Goal: Task Accomplishment & Management: Use online tool/utility

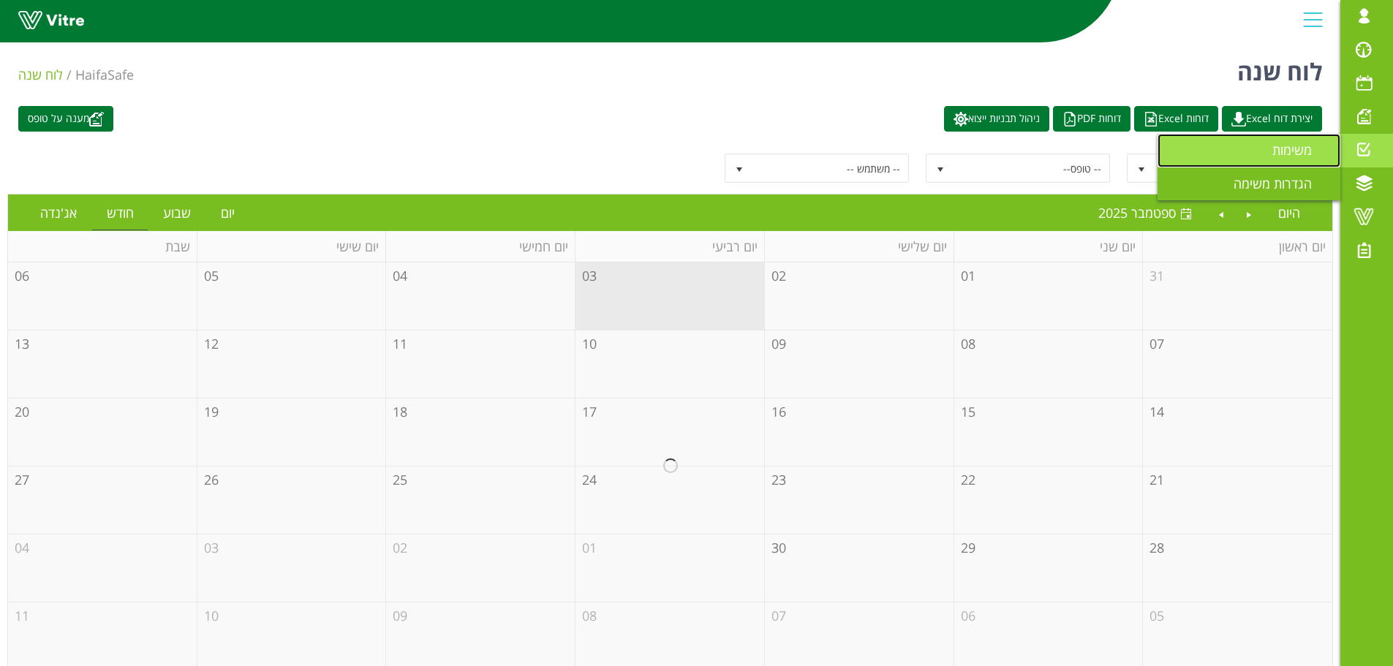
click at [1314, 143] on span "משימות" at bounding box center [1301, 150] width 57 height 18
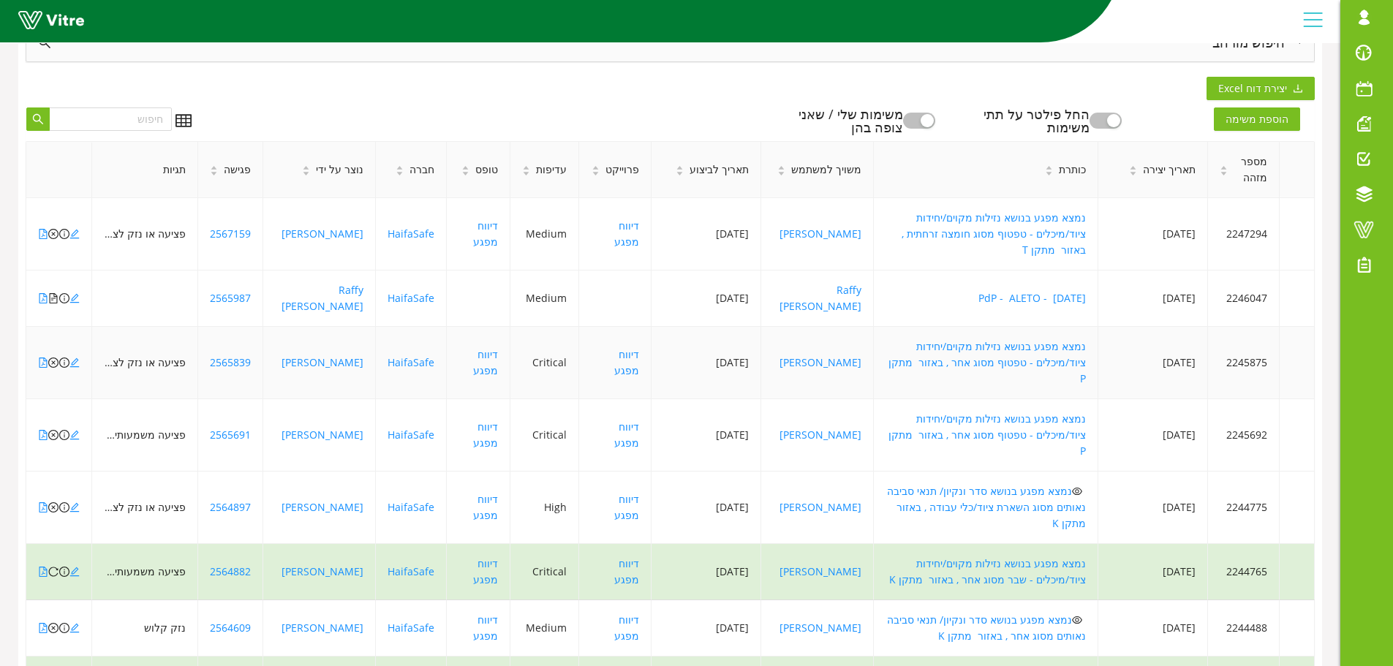
scroll to position [316, 0]
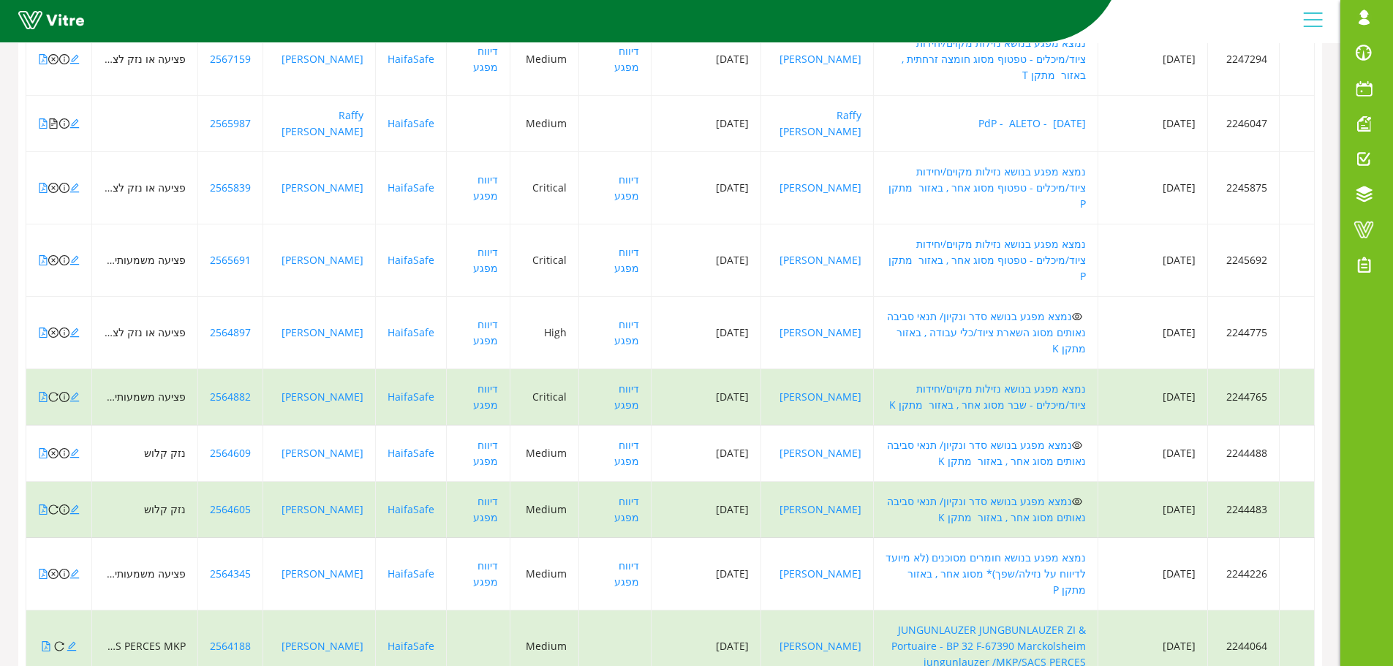
click at [57, 666] on div "100 / עמוד" at bounding box center [65, 677] width 53 height 16
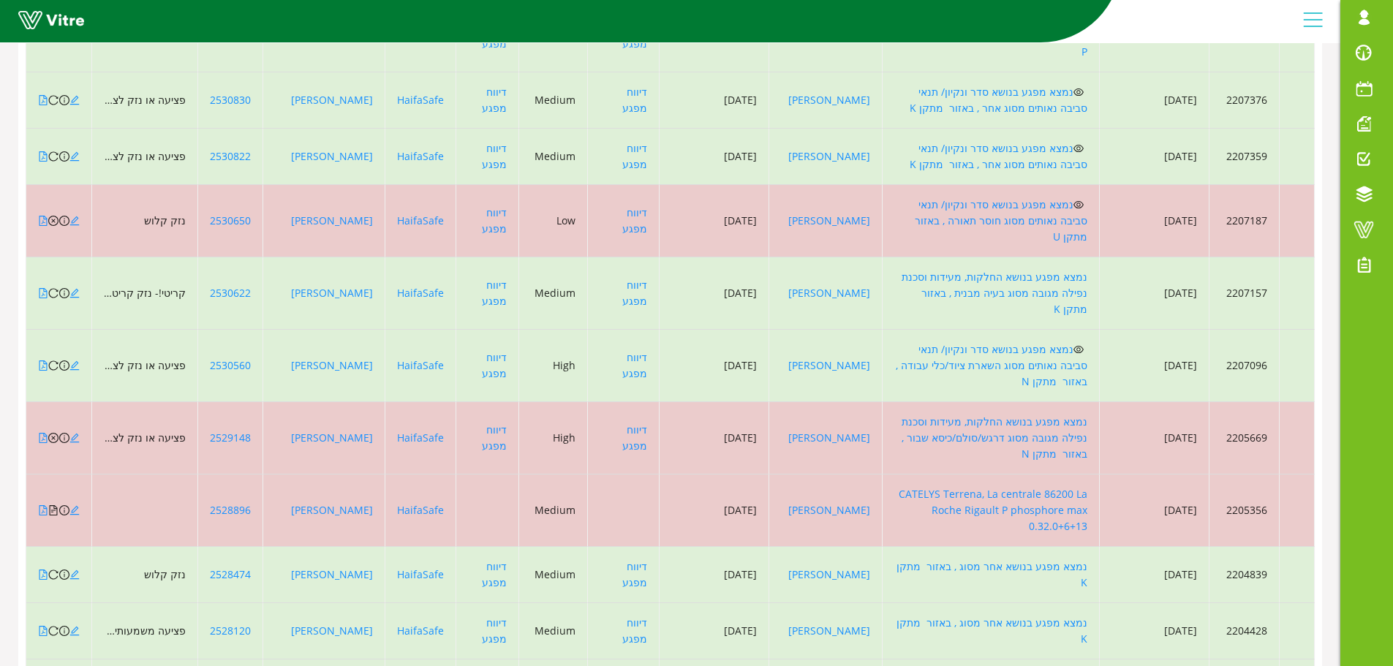
scroll to position [5385, 0]
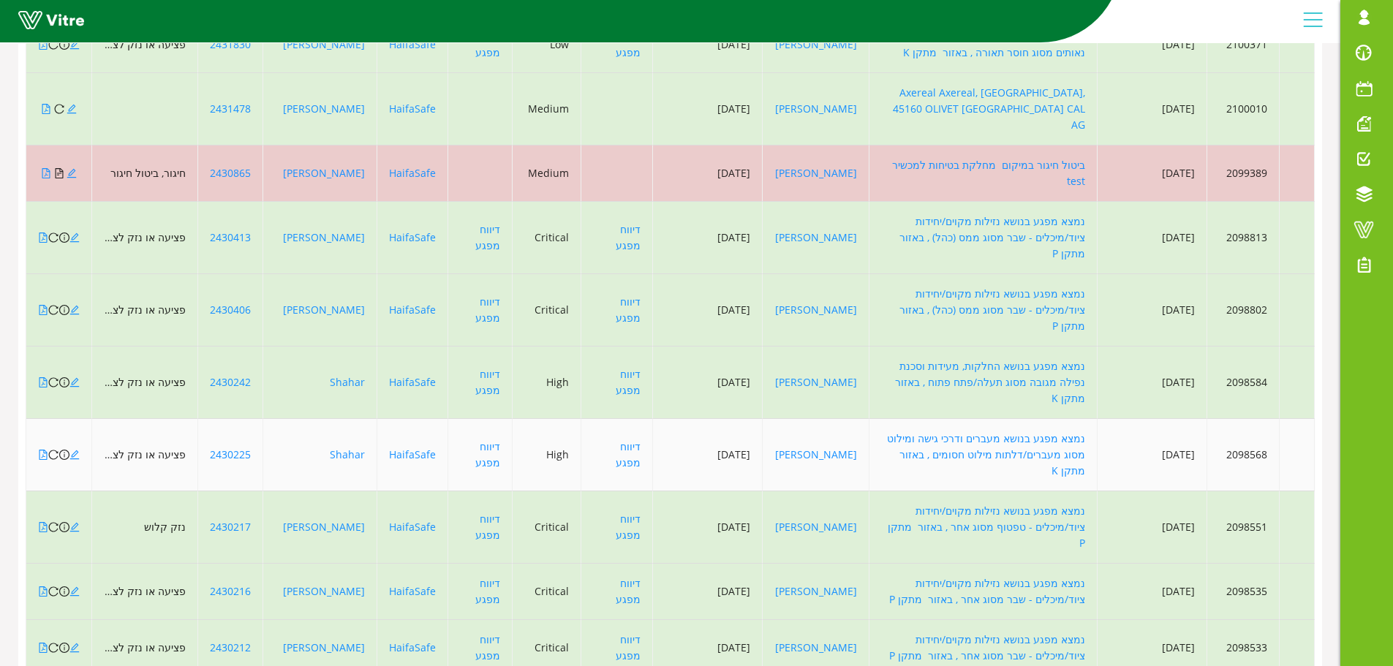
scroll to position [5353, 0]
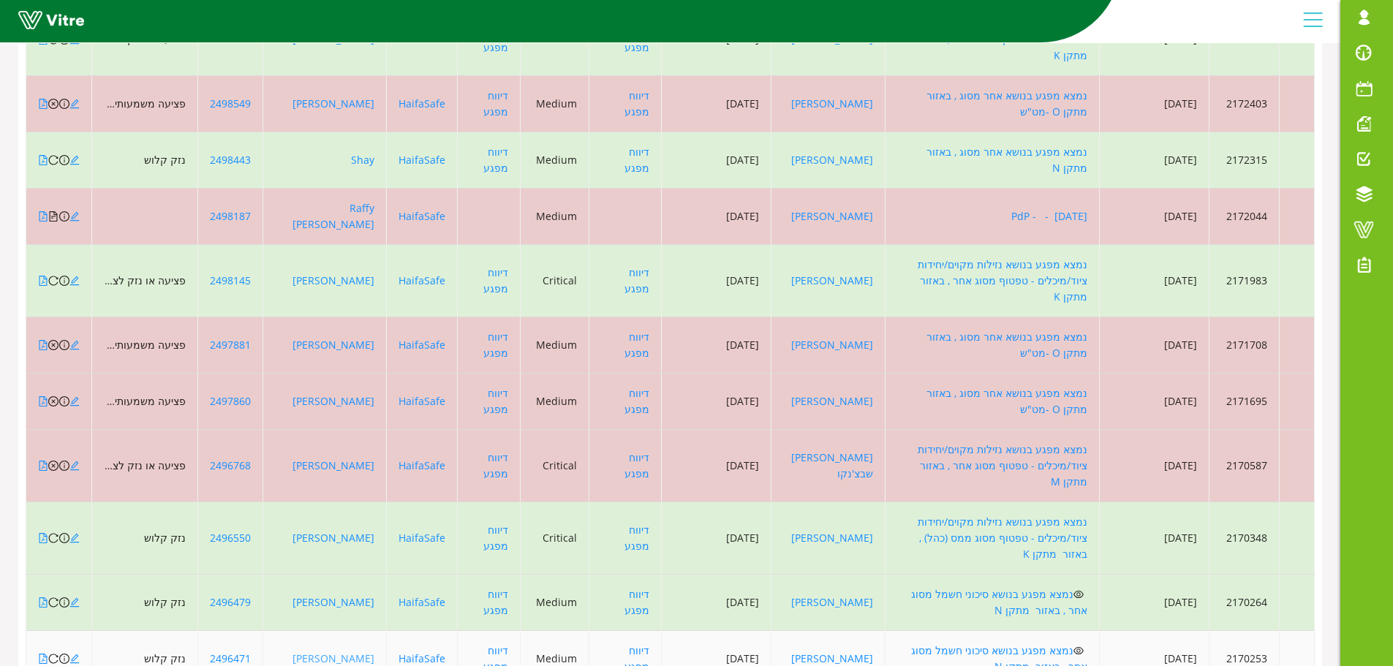
scroll to position [5385, 0]
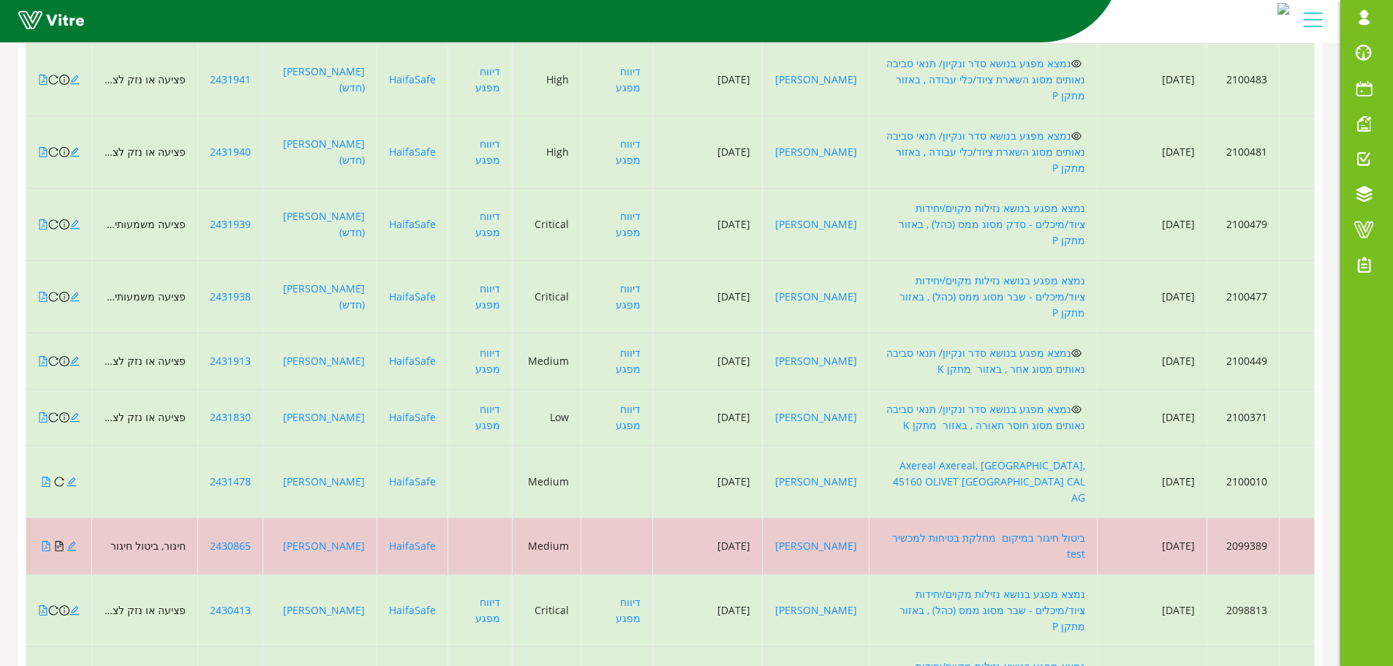
scroll to position [5353, 0]
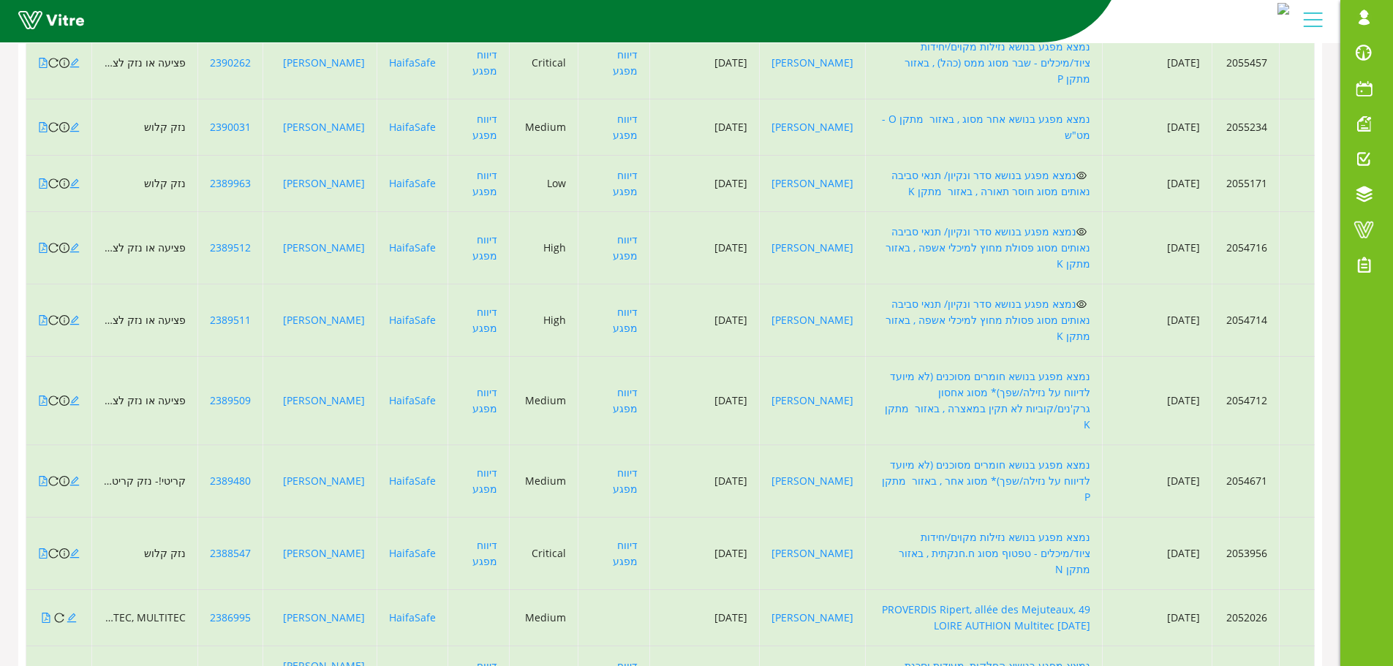
scroll to position [5482, 0]
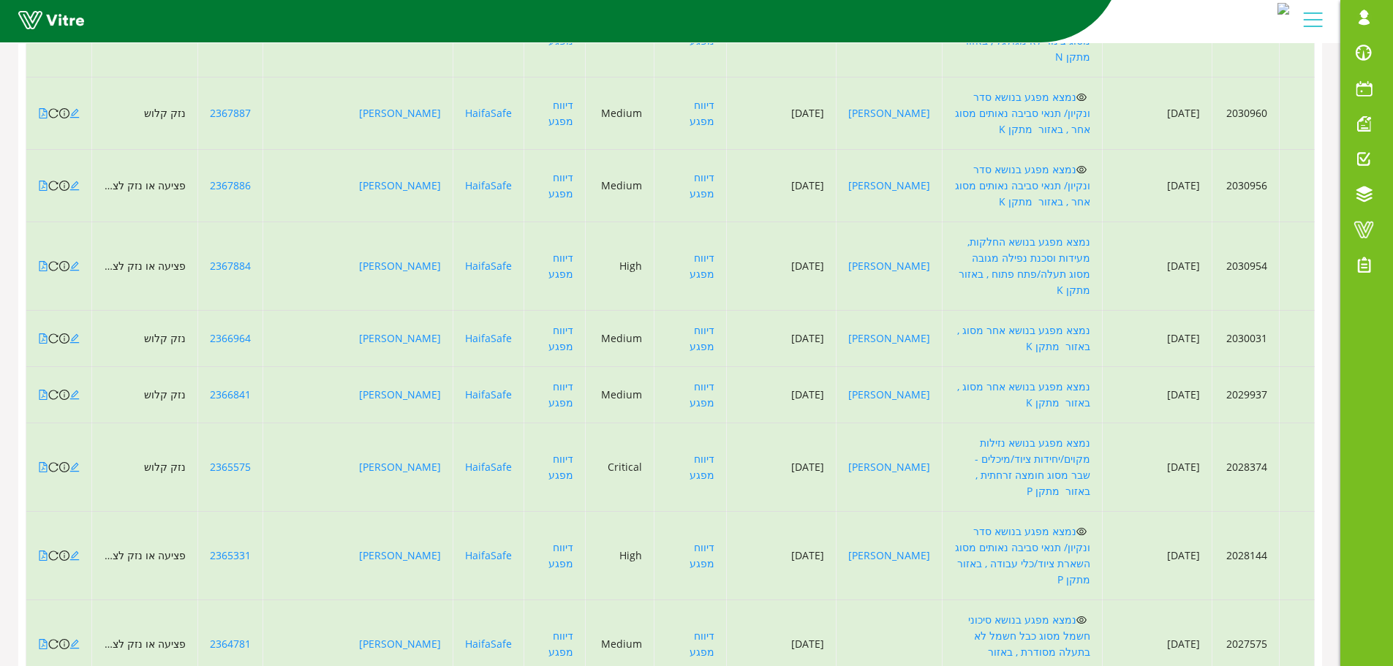
scroll to position [5385, 0]
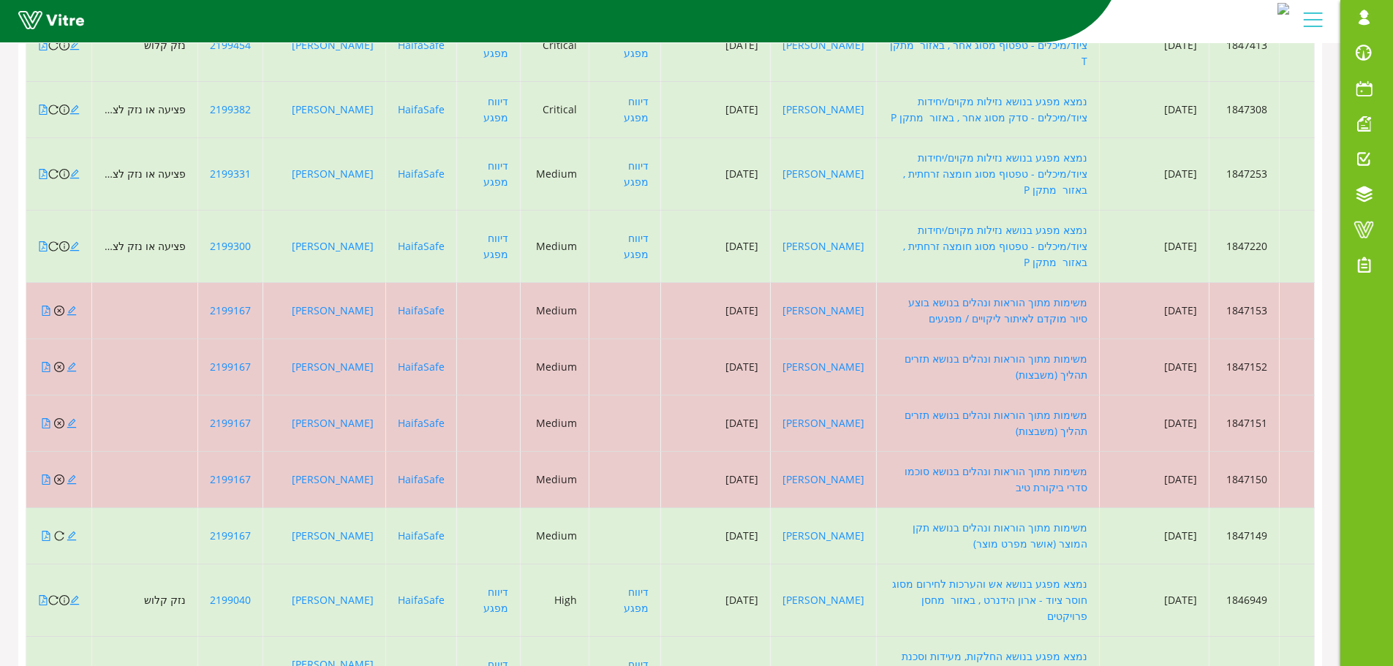
scroll to position [5337, 0]
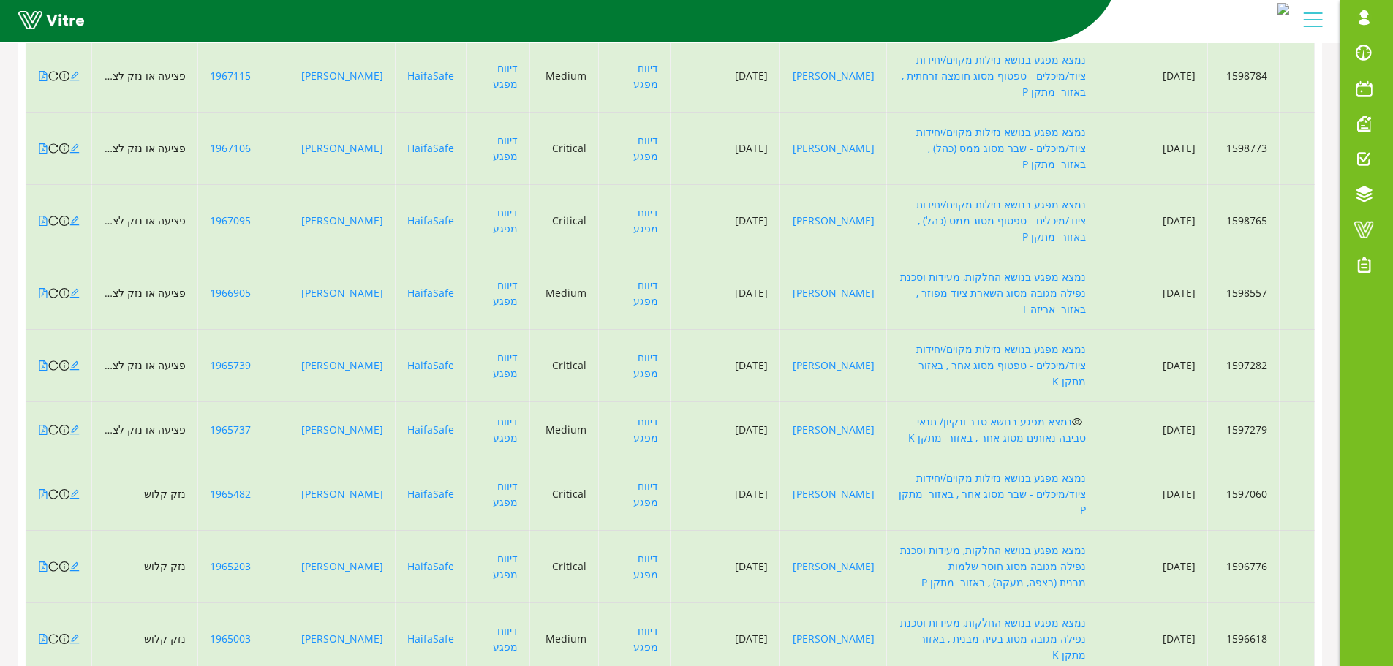
scroll to position [5385, 0]
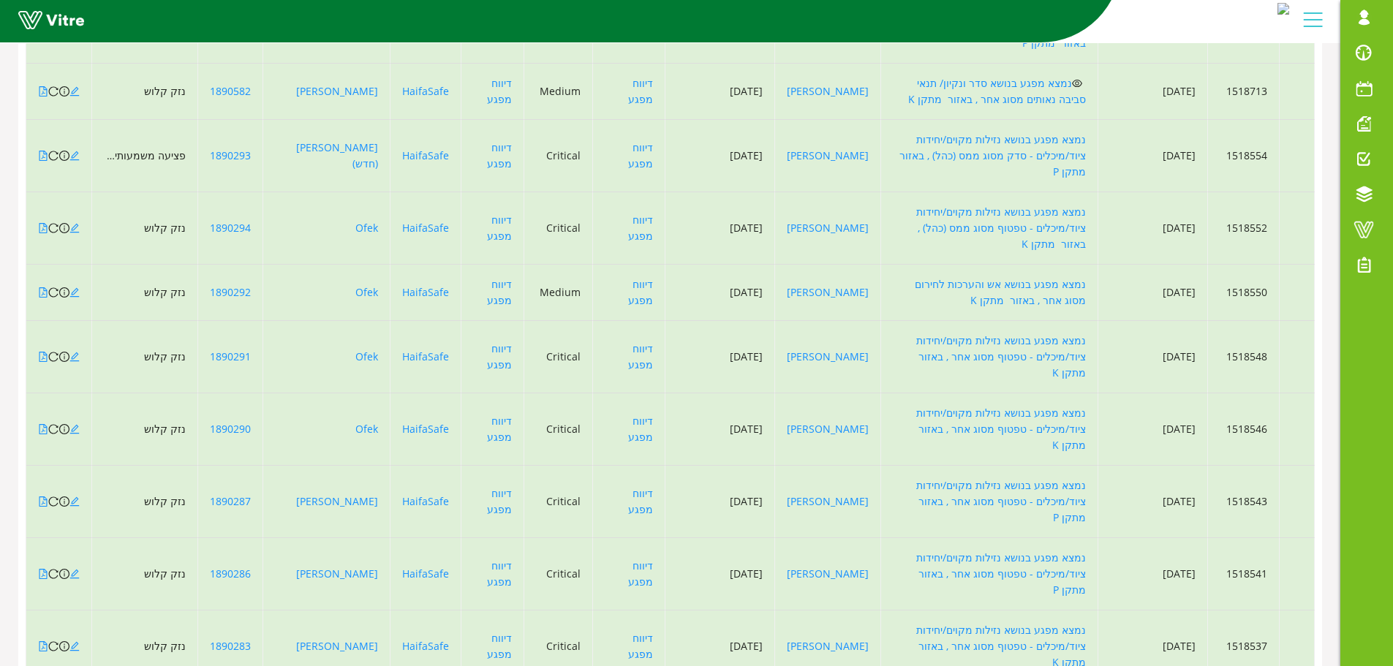
scroll to position [3410, 0]
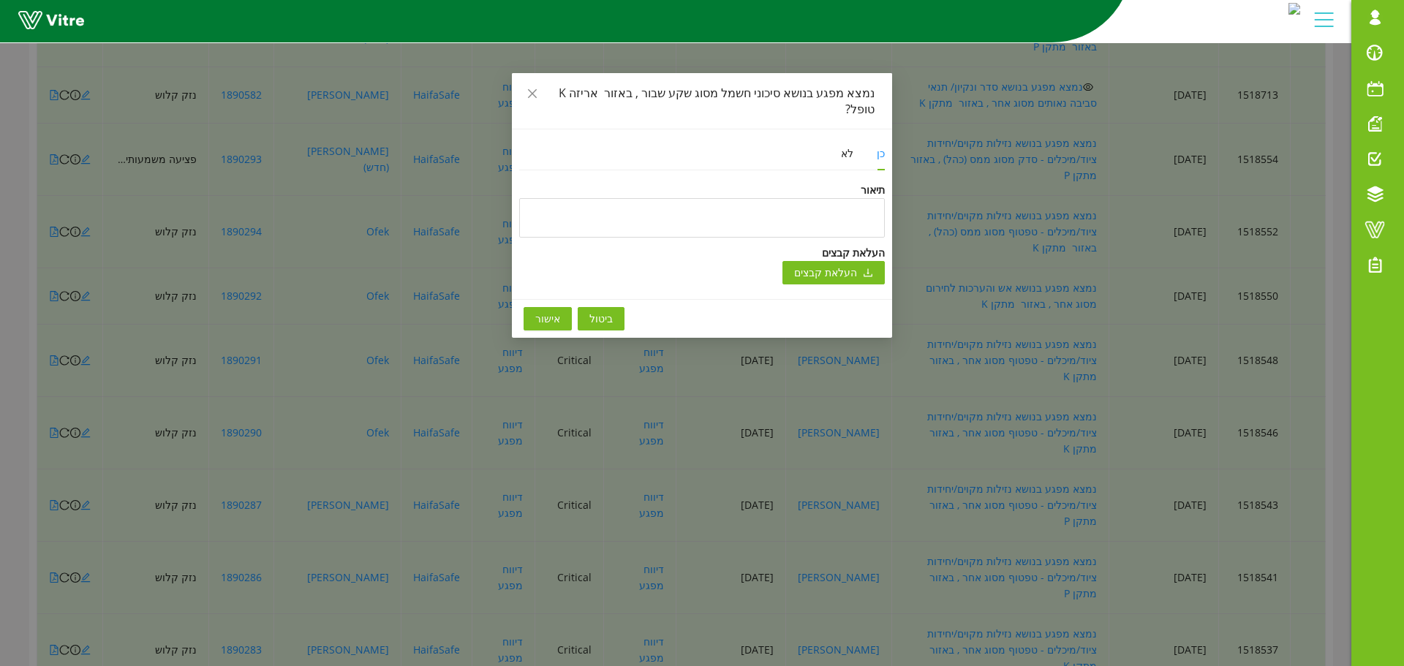
click at [554, 311] on span "אישור" at bounding box center [547, 319] width 25 height 16
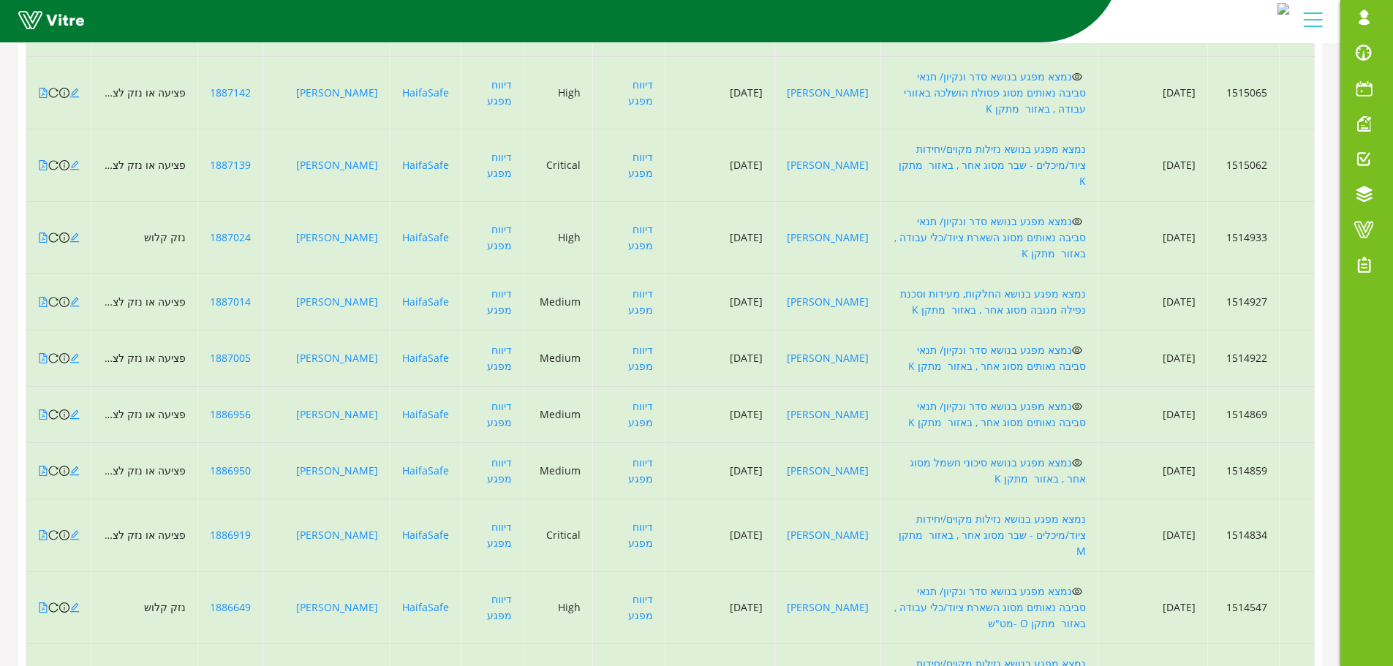
scroll to position [5385, 0]
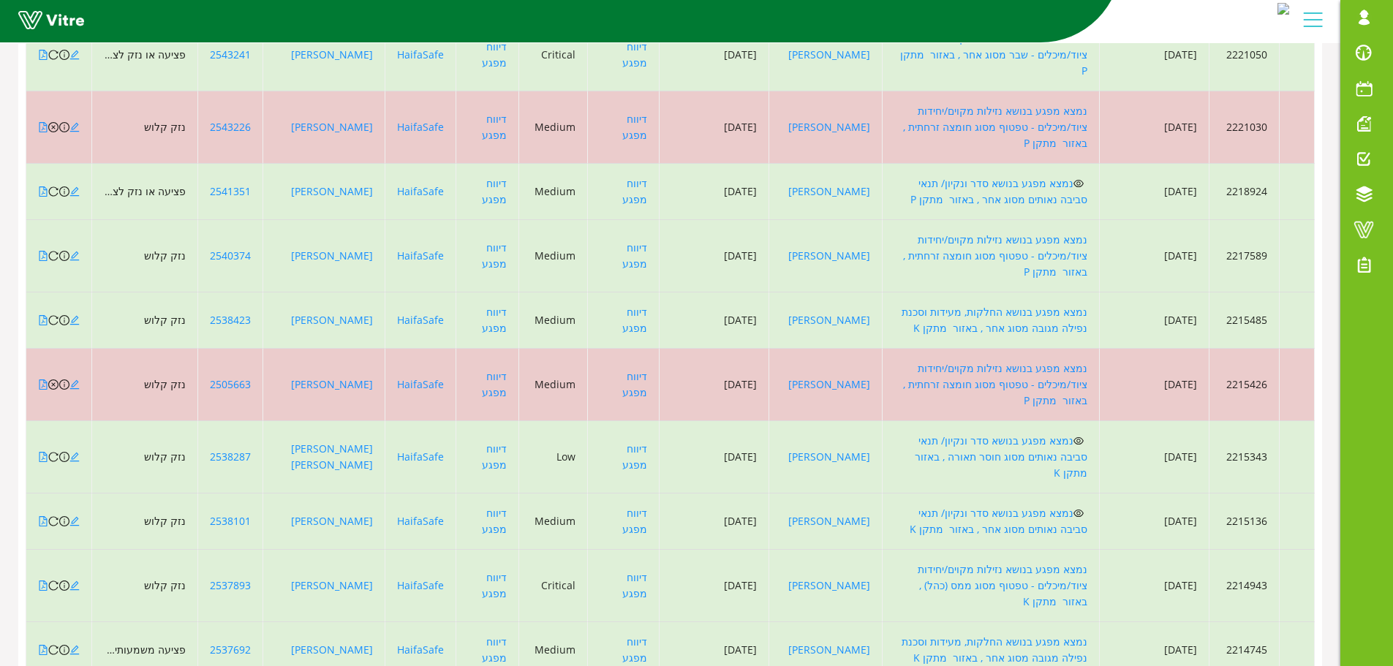
scroll to position [4288, 0]
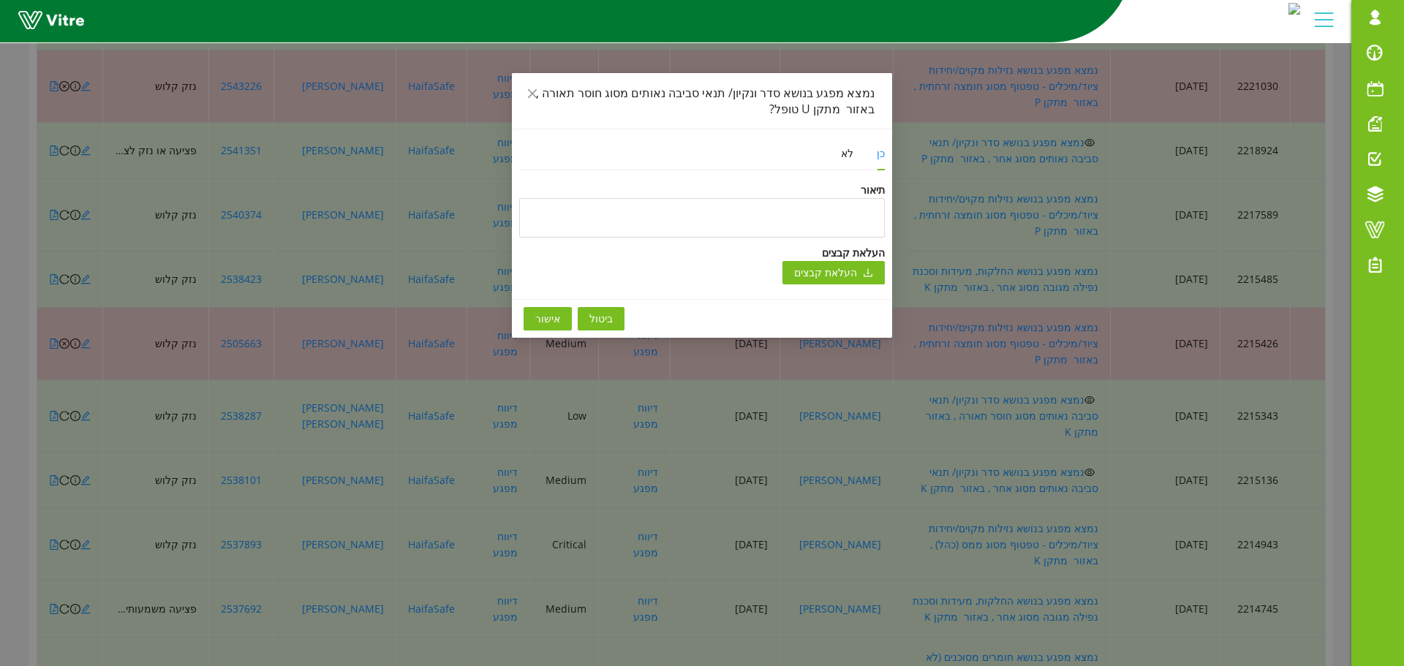
click at [552, 320] on span "אישור" at bounding box center [547, 319] width 25 height 16
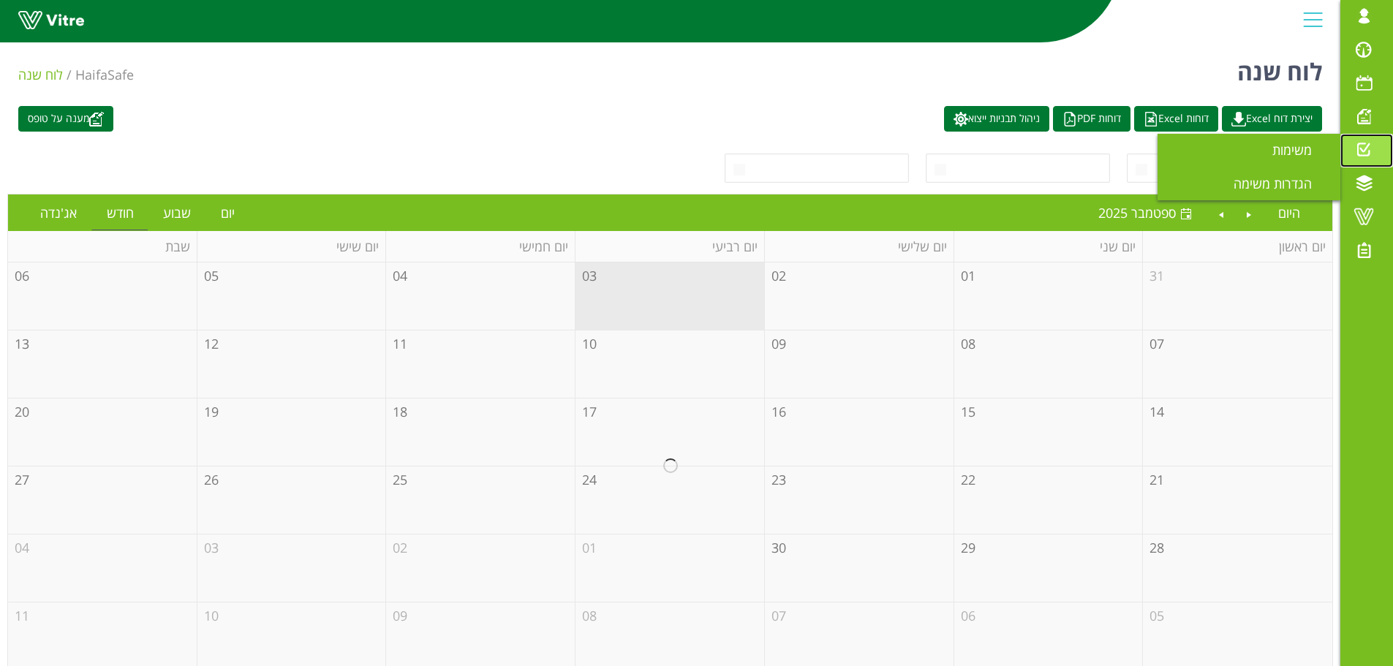
click at [1364, 151] on span at bounding box center [1364, 150] width 37 height 18
click at [1297, 157] on span "משימות" at bounding box center [1301, 150] width 57 height 18
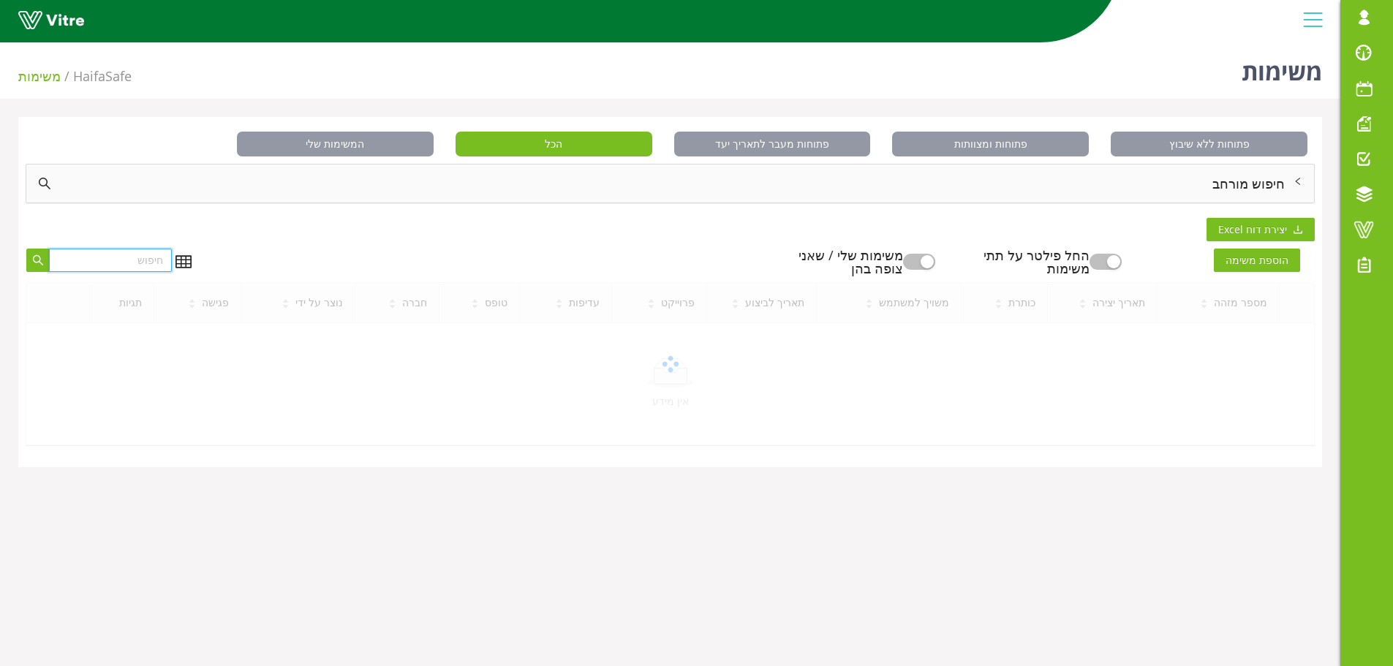
click at [63, 266] on input "text" at bounding box center [110, 260] width 123 height 23
type input "1518284"
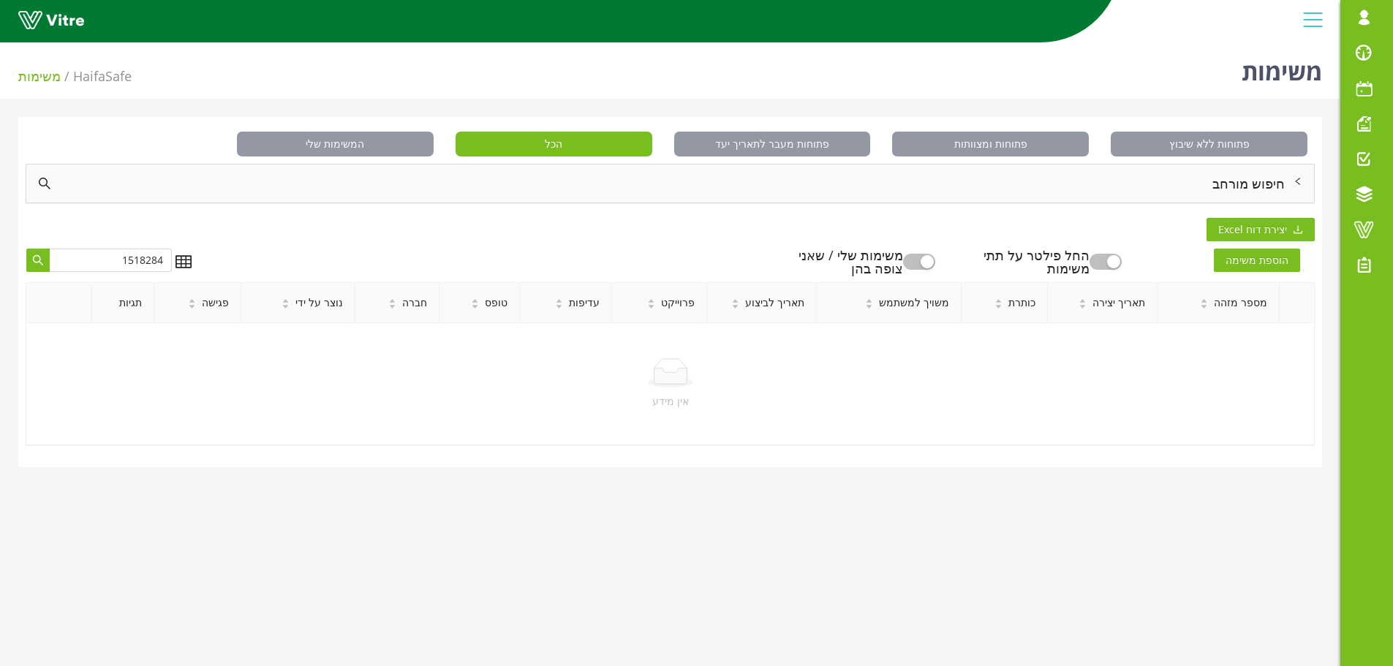
click at [934, 263] on div "button" at bounding box center [927, 261] width 13 height 13
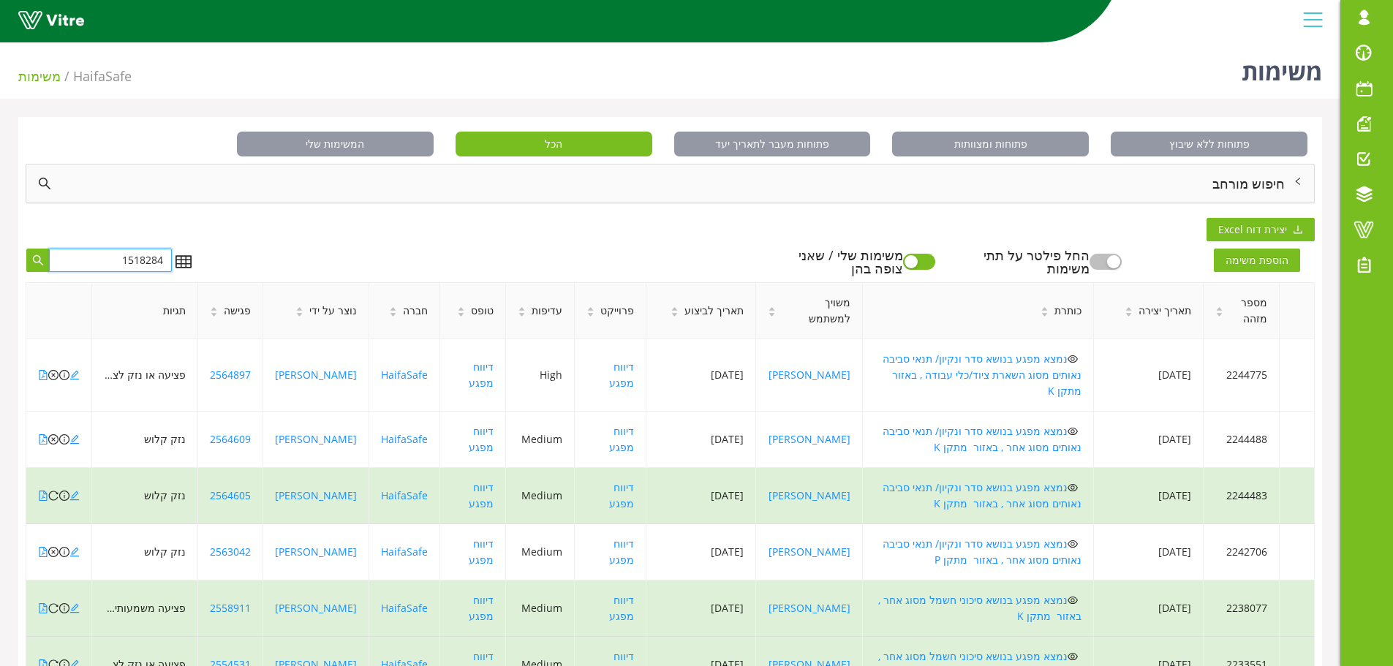
click at [108, 257] on input "1518284" at bounding box center [110, 260] width 123 height 23
click at [38, 255] on icon "search" at bounding box center [38, 261] width 12 height 12
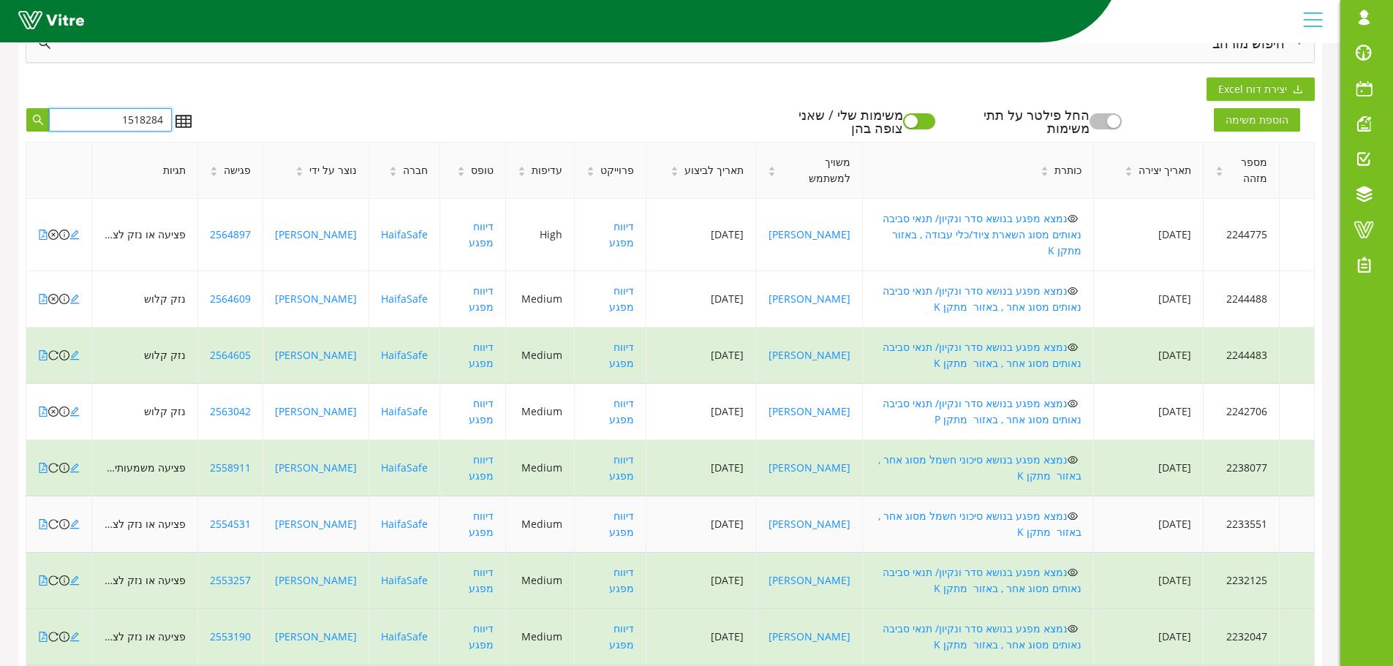
scroll to position [316, 0]
